Goal: Task Accomplishment & Management: Manage account settings

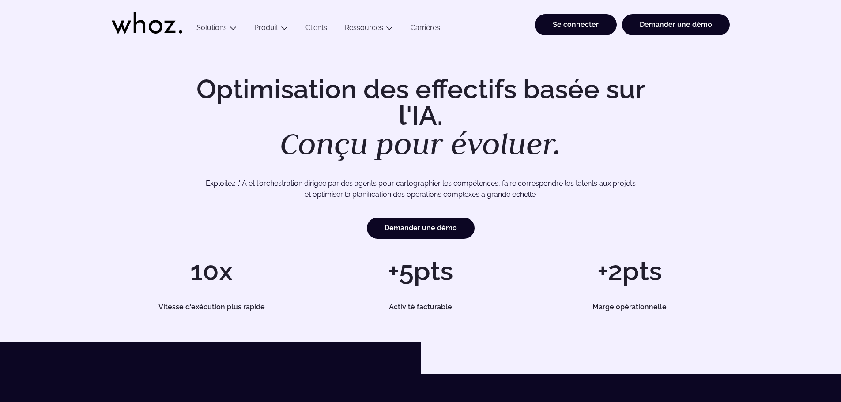
click at [567, 26] on font "Se connecter" at bounding box center [575, 24] width 46 height 8
click at [578, 27] on font "Se connecter" at bounding box center [575, 24] width 46 height 8
click at [571, 26] on font "Se connecter" at bounding box center [575, 24] width 46 height 8
click at [557, 22] on font "Se connecter" at bounding box center [575, 24] width 46 height 8
click at [575, 27] on font "Se connecter" at bounding box center [575, 24] width 46 height 8
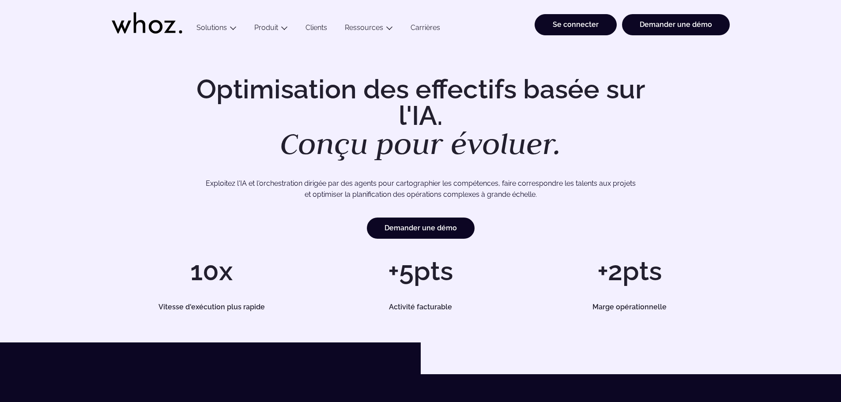
click at [573, 32] on link "Se connecter" at bounding box center [575, 24] width 82 height 21
